Goal: Contribute content

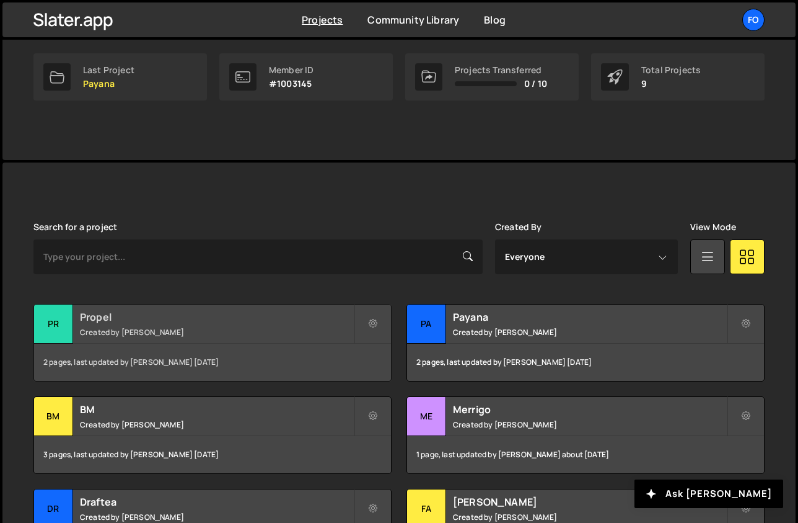
scroll to position [202, 0]
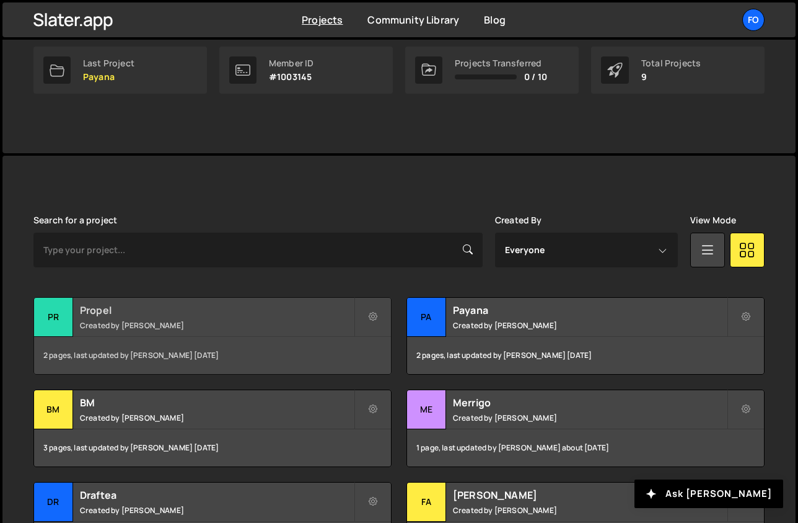
click at [206, 330] on div "Propel Created by Fiorella Cisneros" at bounding box center [212, 317] width 357 height 38
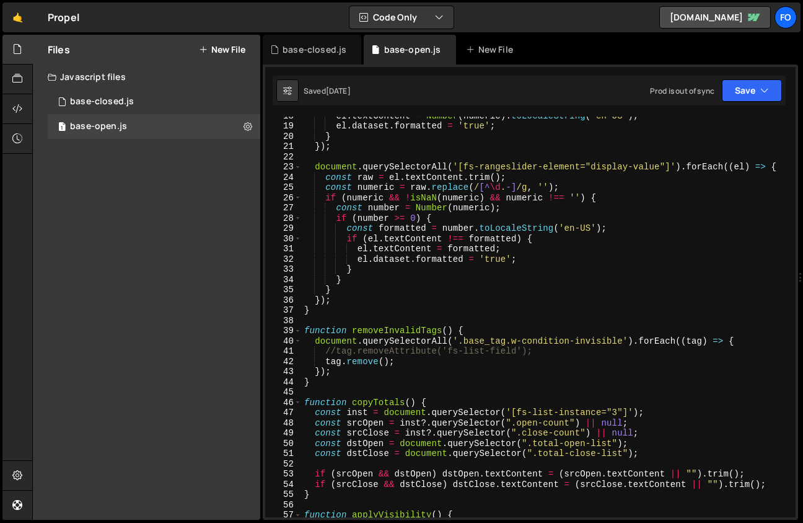
scroll to position [181, 0]
click at [335, 348] on div "el . textContent = Number ( numeric ) . toLocaleString ( 'en-US' ) ; el . datas…" at bounding box center [546, 319] width 489 height 421
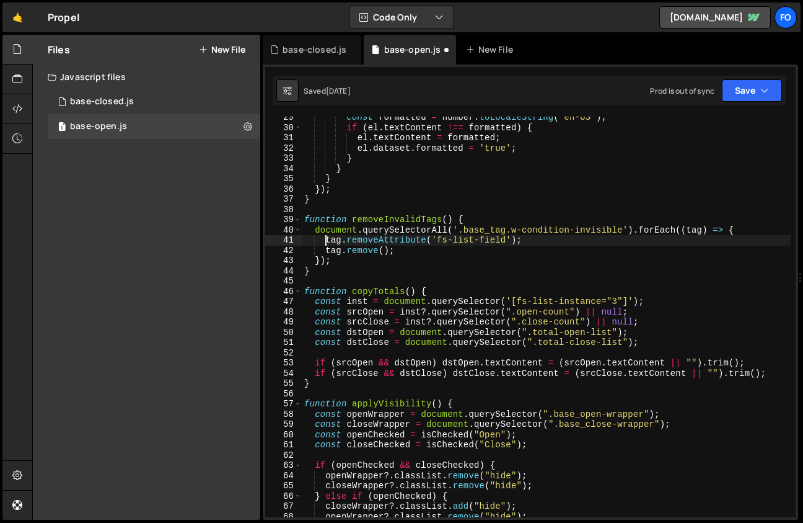
scroll to position [287, 0]
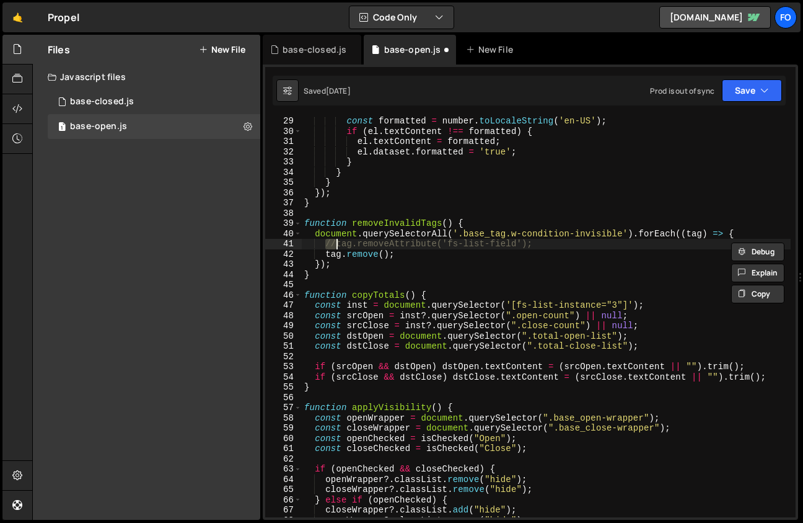
click at [473, 257] on div "const formatted = number . toLocaleString ( 'en-US' ) ; if ( el . textContent !…" at bounding box center [546, 326] width 489 height 421
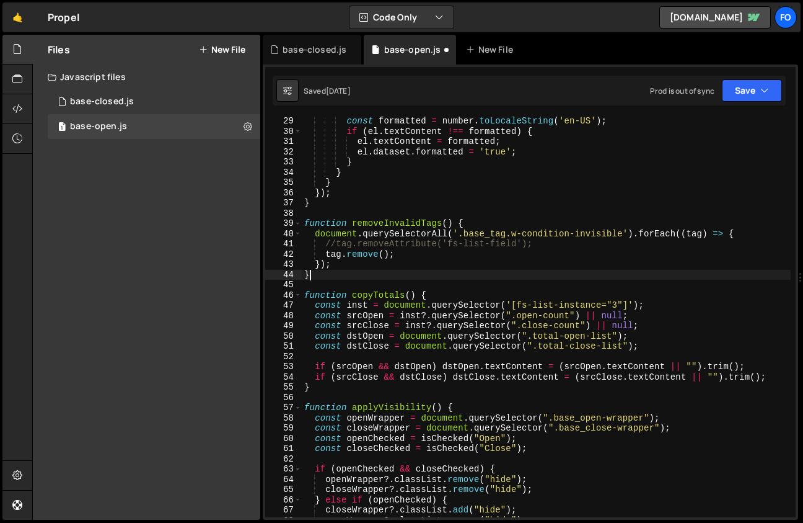
click at [469, 276] on div "const formatted = number . toLocaleString ( 'en-US' ) ; if ( el . textContent !…" at bounding box center [546, 326] width 489 height 421
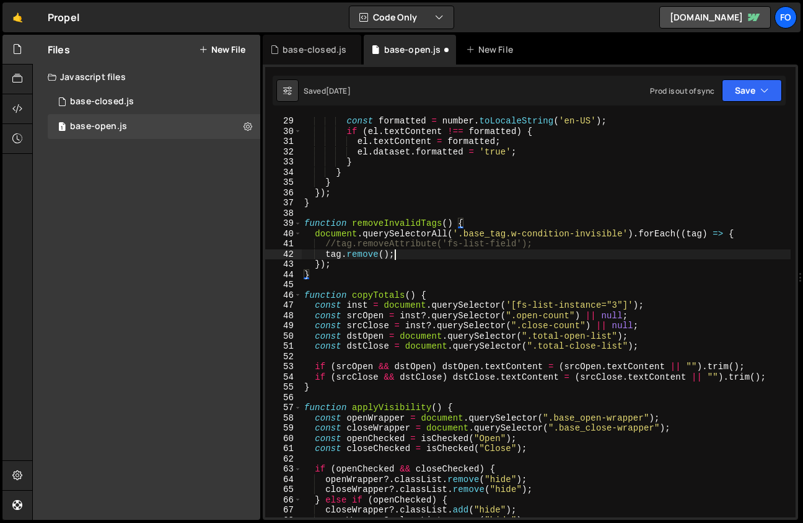
click at [447, 258] on div "const formatted = number . toLocaleString ( 'en-US' ) ; if ( el . textContent !…" at bounding box center [546, 326] width 489 height 421
click at [735, 94] on button "Save" at bounding box center [752, 90] width 60 height 22
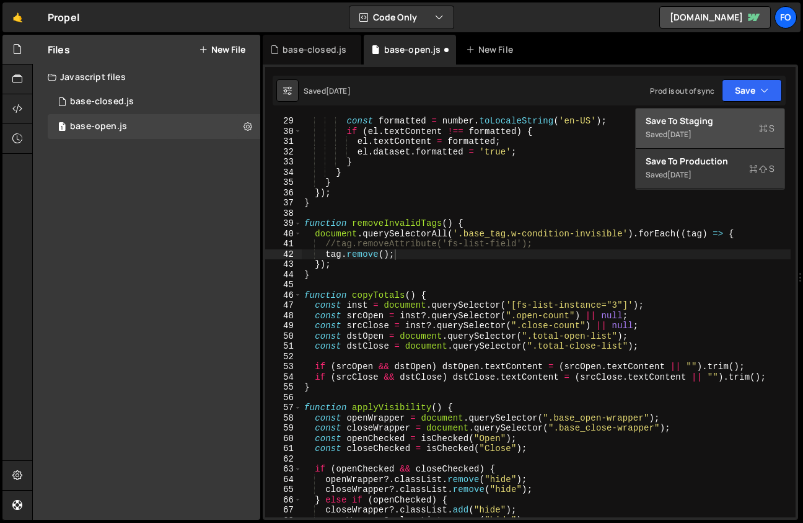
click at [718, 126] on div "Save to Staging S" at bounding box center [710, 121] width 129 height 12
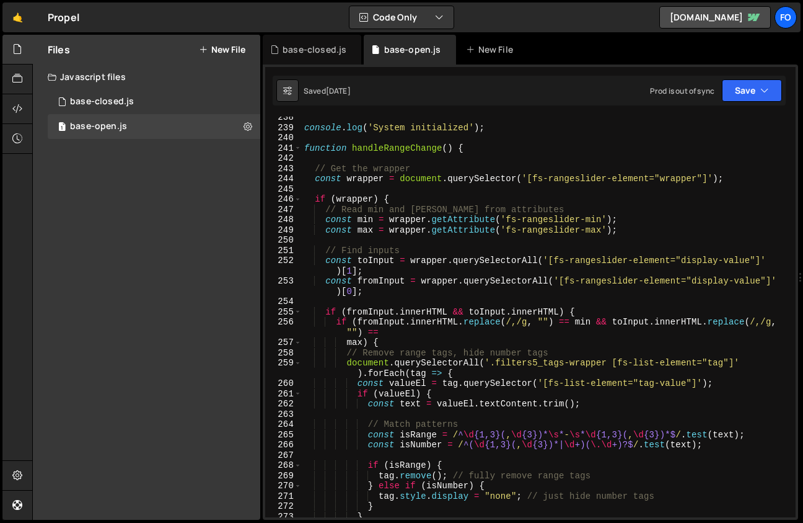
scroll to position [2471, 0]
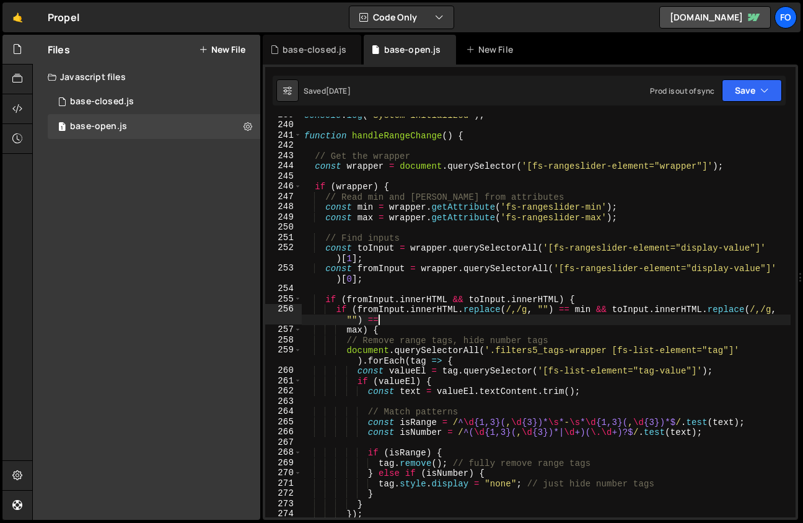
click at [577, 316] on div "console . log ( 'System initialized' ) ; function handleRangeChange ( ) { // Ge…" at bounding box center [546, 320] width 489 height 421
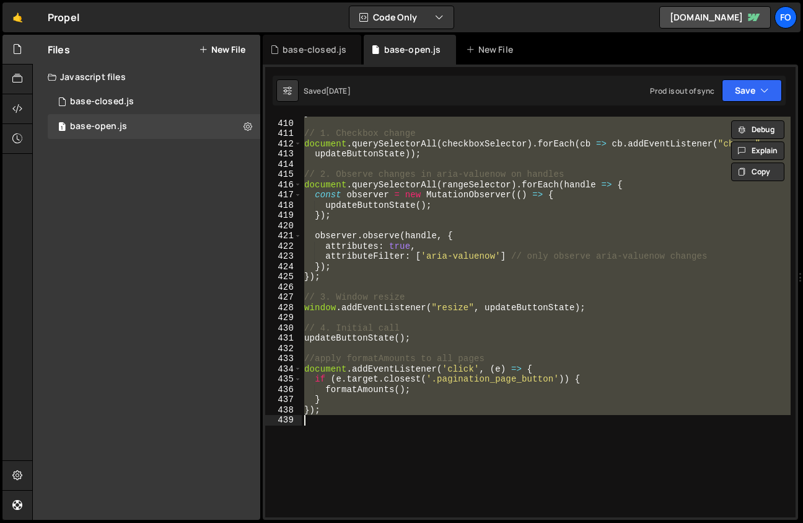
scroll to position [4367, 0]
click at [358, 378] on div "} // 1. Checkbox change document . querySelectorAll ( checkboxSelector ) . forE…" at bounding box center [546, 317] width 489 height 400
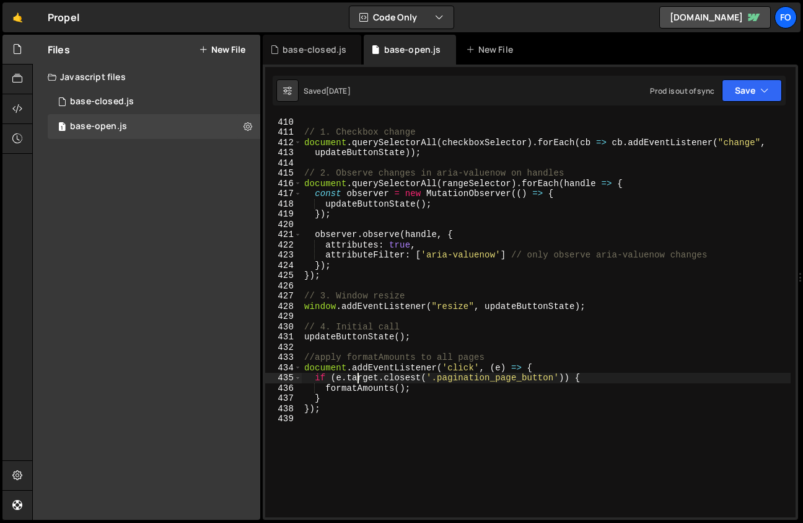
type textarea "});"
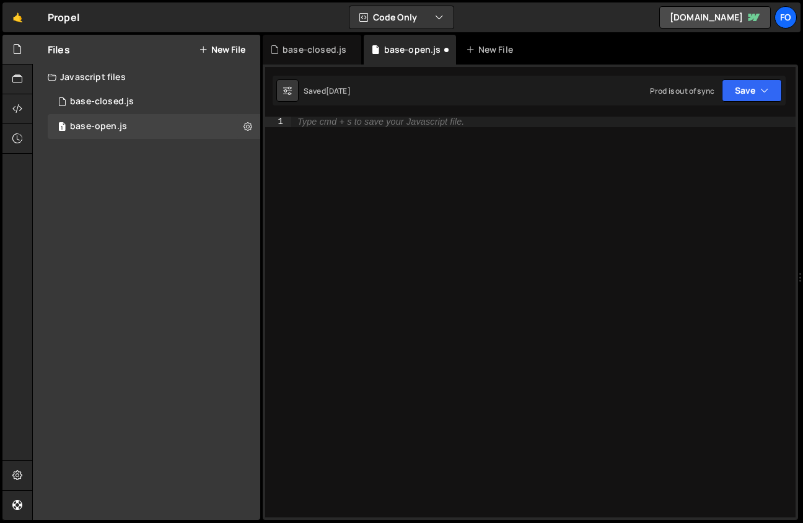
click at [737, 103] on div "Saved [DATE] Prod is out of sync Upgrade to Edit Save Save to Staging S Saved […" at bounding box center [529, 91] width 513 height 30
click at [734, 89] on button "Save" at bounding box center [752, 90] width 60 height 22
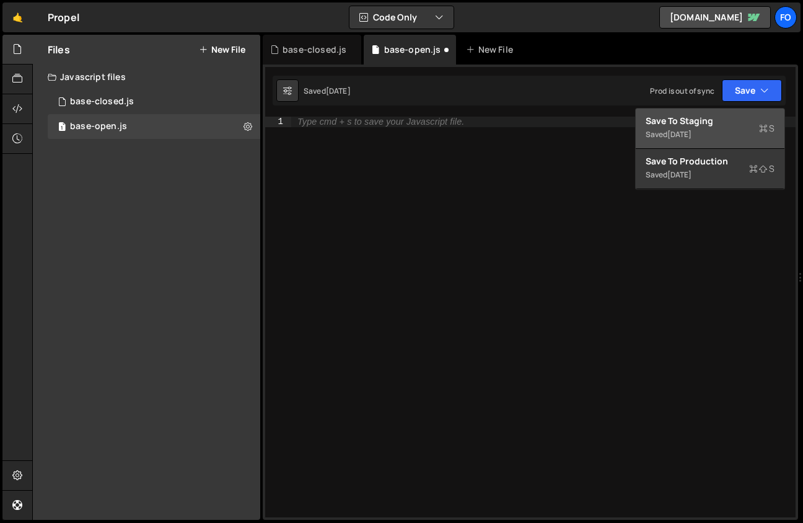
click at [730, 129] on div "Saved [DATE]" at bounding box center [710, 134] width 129 height 15
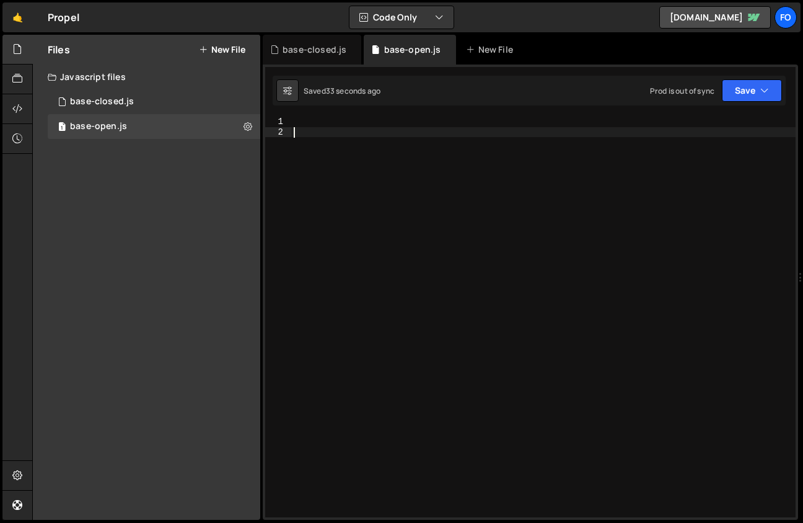
click at [333, 221] on div at bounding box center [543, 327] width 505 height 421
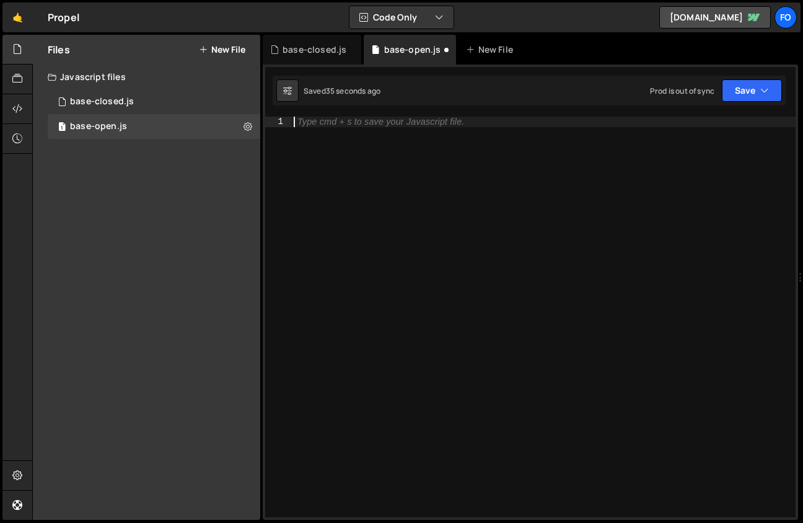
type textarea "});"
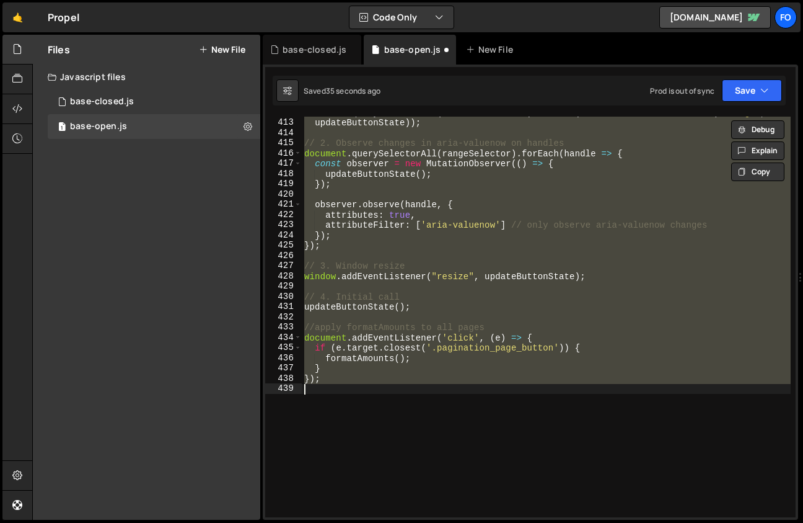
scroll to position [4397, 0]
click at [738, 89] on button "Save" at bounding box center [752, 90] width 60 height 22
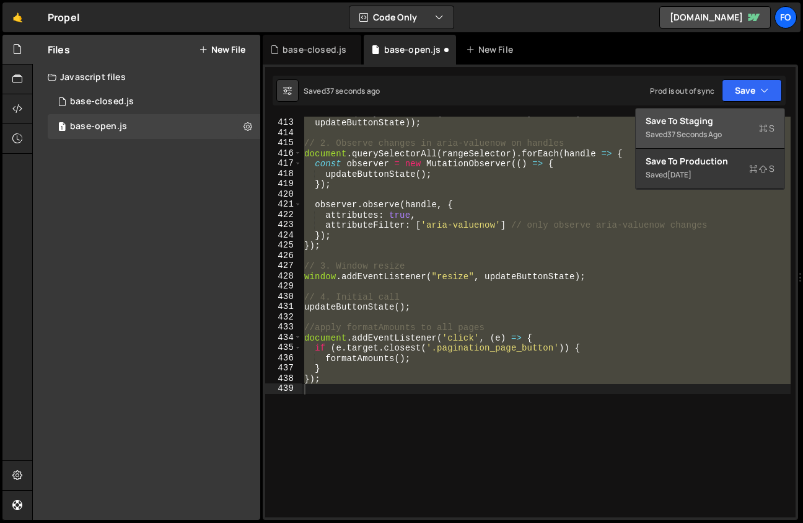
click at [710, 143] on button "Save to Staging S Saved 37 seconds ago" at bounding box center [710, 128] width 149 height 40
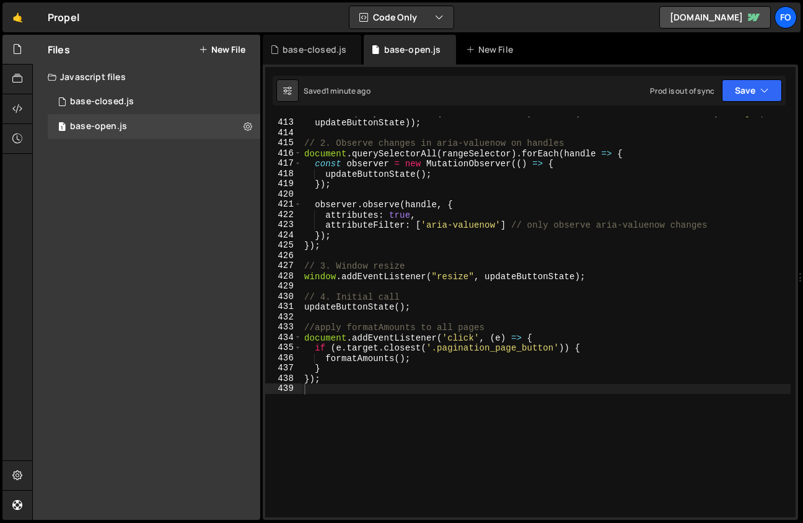
click at [443, 283] on div "document . querySelectorAll ( checkboxSelector ) . forEach ( cb => cb . addEven…" at bounding box center [546, 317] width 489 height 421
type textarea "});"
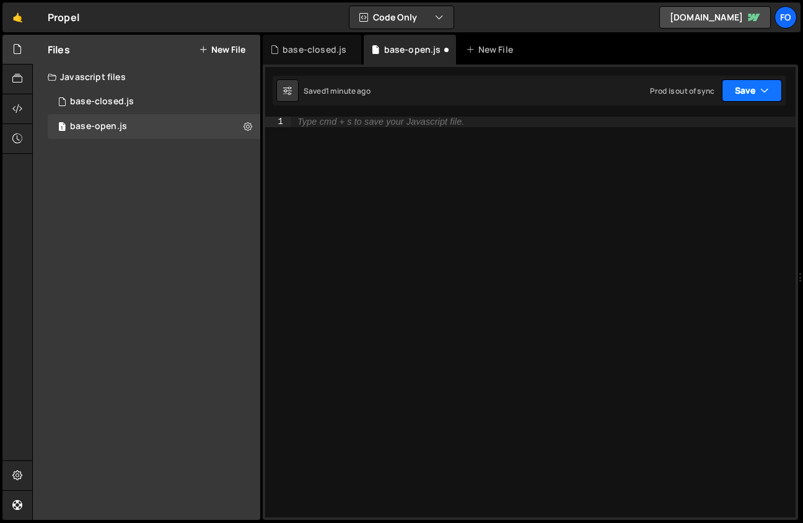
click at [740, 89] on button "Save" at bounding box center [752, 90] width 60 height 22
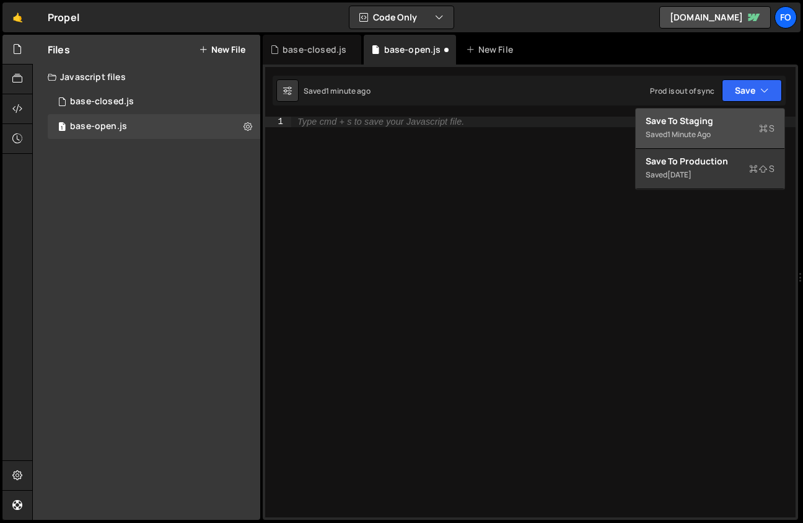
click at [710, 128] on div "Saved 1 minute ago" at bounding box center [710, 134] width 129 height 15
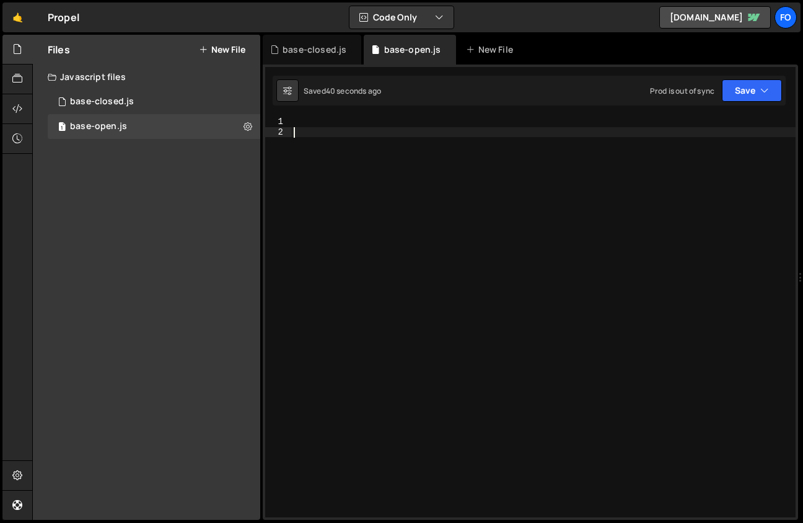
click at [353, 260] on div at bounding box center [543, 327] width 505 height 421
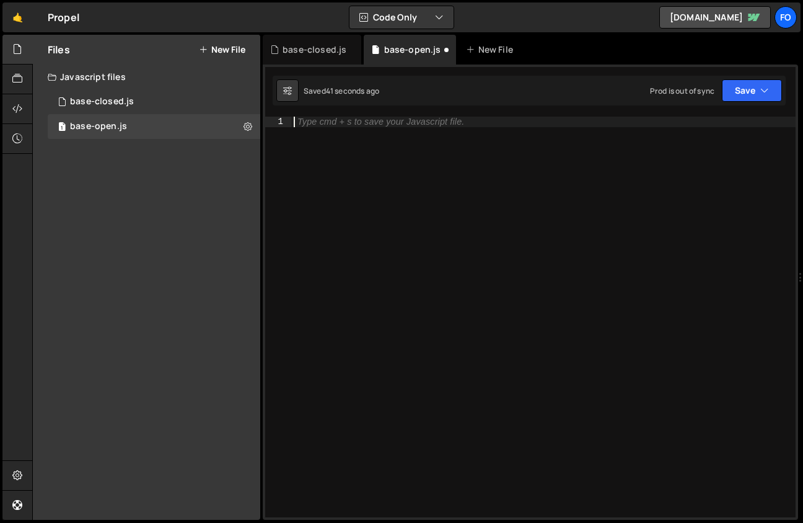
type textarea "});"
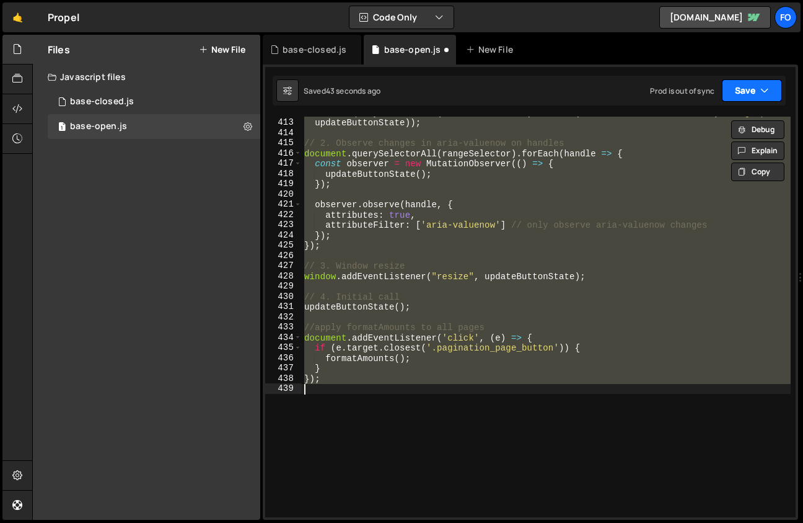
click at [759, 89] on button "Save" at bounding box center [752, 90] width 60 height 22
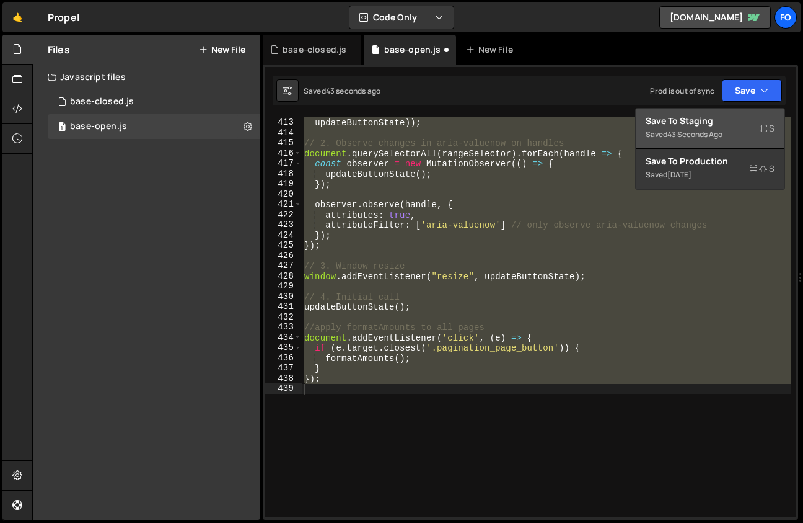
click at [710, 138] on div "43 seconds ago" at bounding box center [695, 134] width 55 height 11
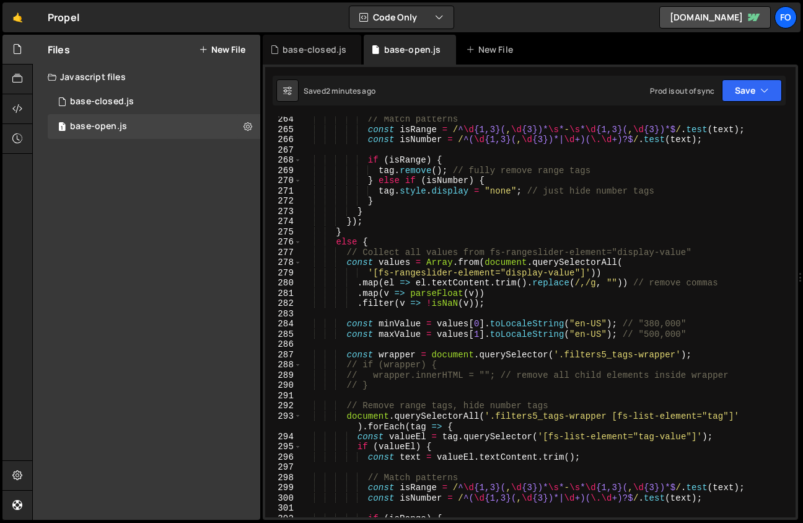
scroll to position [2739, 0]
